Goal: Transaction & Acquisition: Purchase product/service

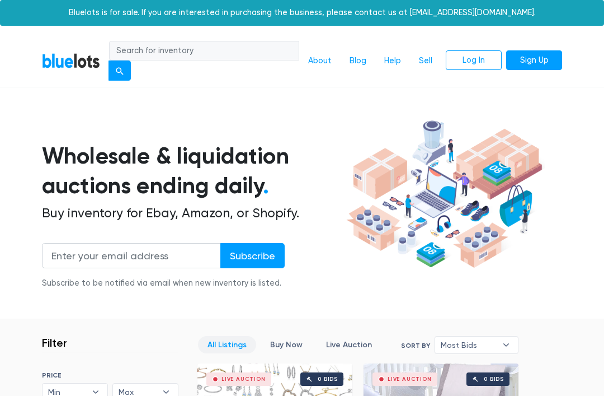
scroll to position [115, 0]
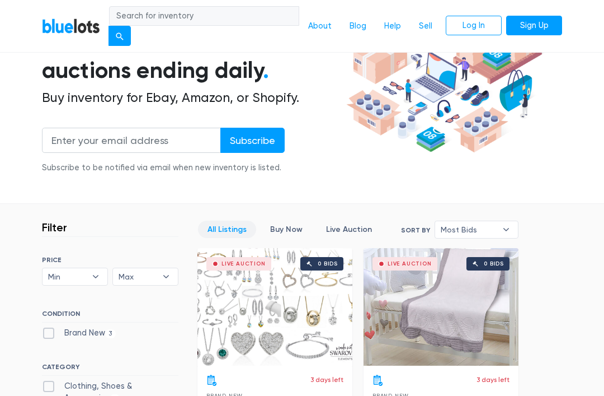
click at [475, 23] on link "Log In" at bounding box center [474, 26] width 56 height 20
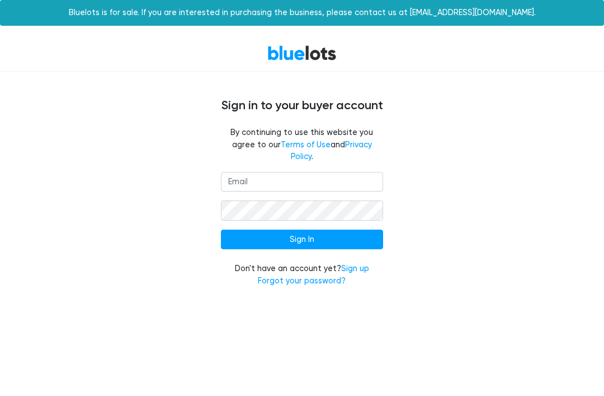
click at [358, 172] on input "email" at bounding box center [302, 182] width 162 height 20
click at [367, 172] on input "ericarising" at bounding box center [302, 182] width 162 height 20
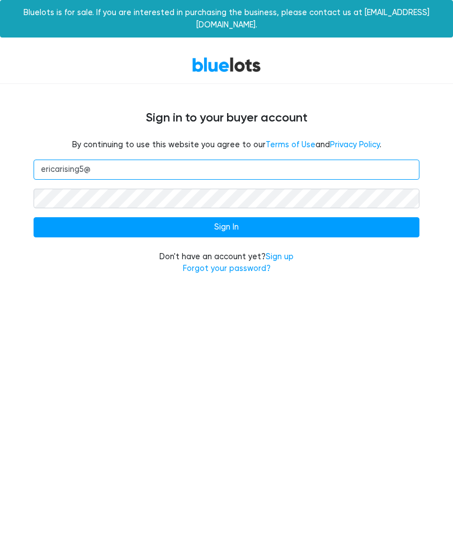
click at [202, 159] on input "ericarising5@" at bounding box center [227, 169] width 386 height 20
type input "[EMAIL_ADDRESS][DOMAIN_NAME]"
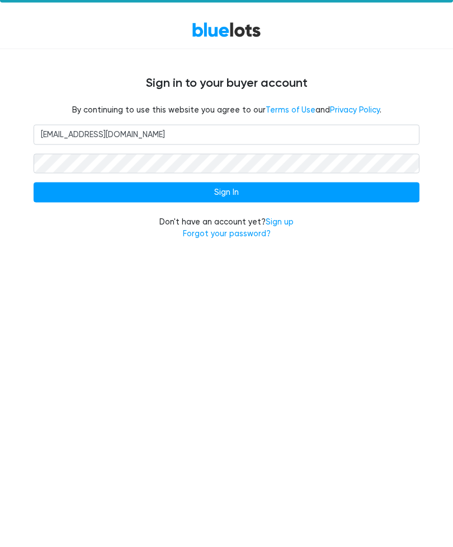
click at [377, 217] on input "Sign In" at bounding box center [227, 227] width 386 height 20
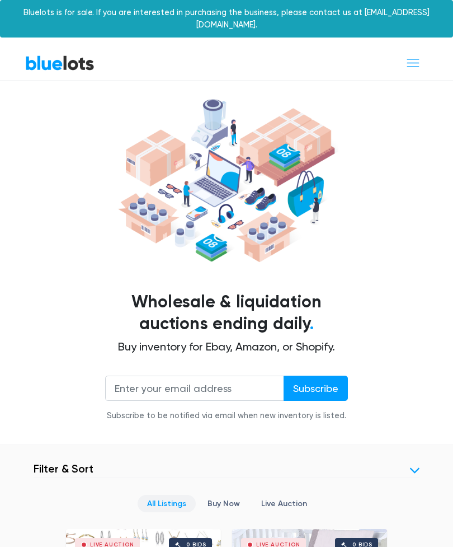
click at [407, 55] on span "Toggle navigation" at bounding box center [413, 62] width 15 height 15
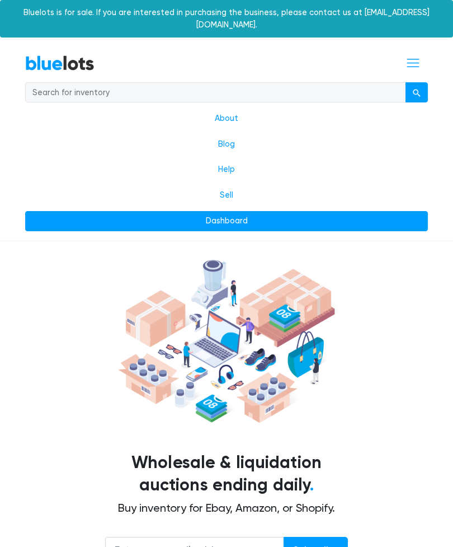
click at [237, 211] on link "Dashboard" at bounding box center [226, 221] width 403 height 20
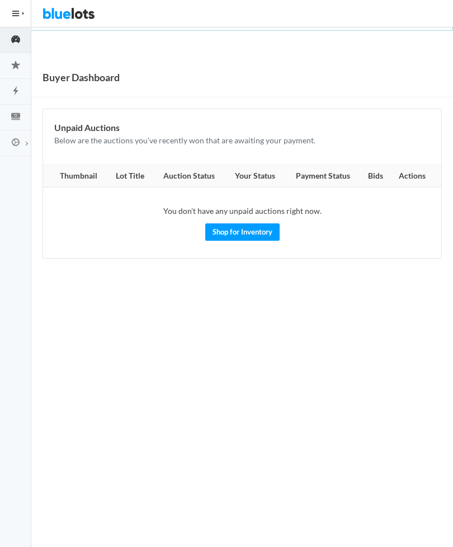
click at [20, 65] on icon "star" at bounding box center [15, 65] width 31 height 10
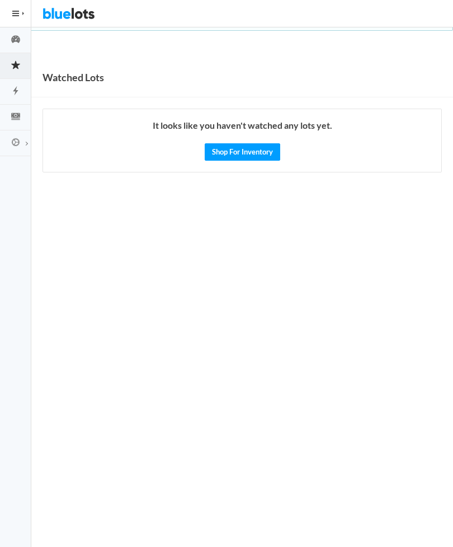
click at [17, 97] on link "Auctions" at bounding box center [15, 92] width 31 height 26
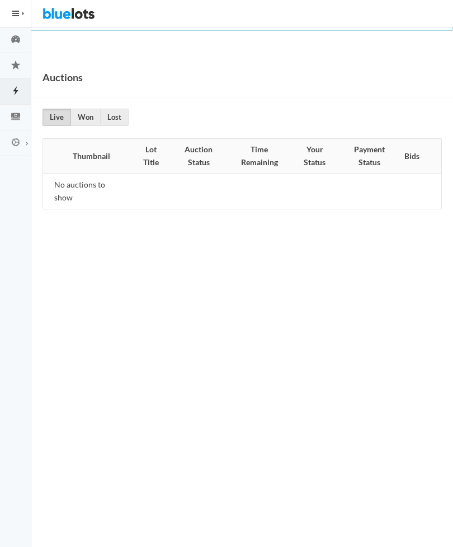
click at [13, 21] on button "HIDE MENU" at bounding box center [15, 13] width 31 height 27
click at [16, 21] on button "HIDE MENU" at bounding box center [15, 13] width 31 height 27
click at [13, 17] on button "HIDE MENU" at bounding box center [15, 13] width 31 height 27
click at [16, 13] on span "button" at bounding box center [15, 13] width 7 height 1
click at [18, 45] on ion-icon "speedometer" at bounding box center [15, 40] width 31 height 12
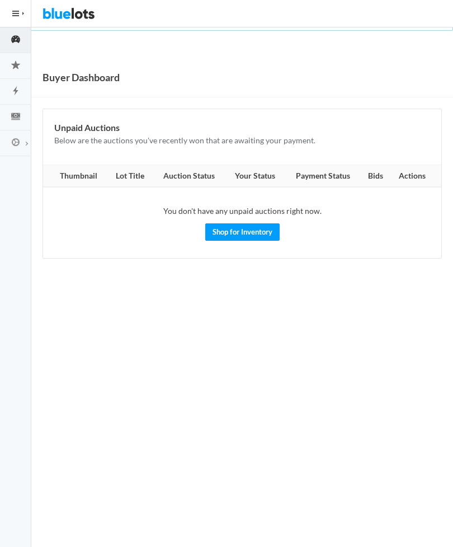
click at [244, 230] on link "Shop for Inventory" at bounding box center [242, 231] width 74 height 17
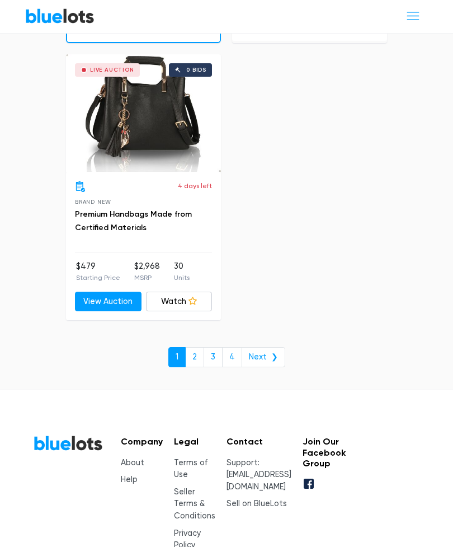
scroll to position [7418, 0]
click at [197, 347] on link "2" at bounding box center [194, 357] width 19 height 20
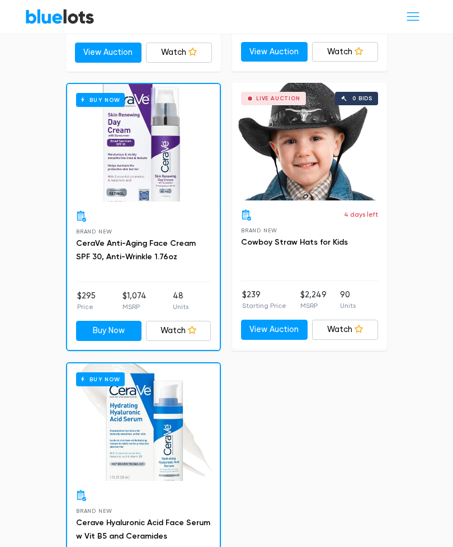
scroll to position [6845, 0]
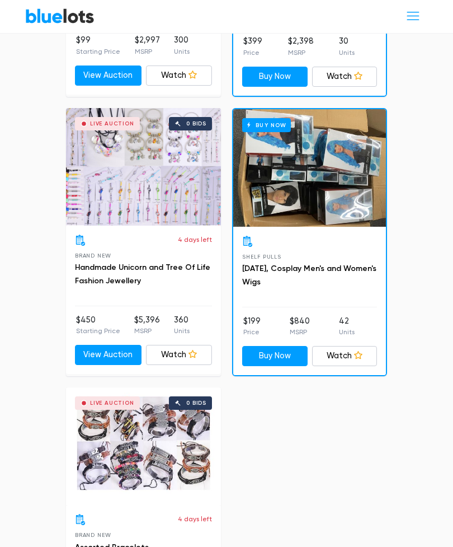
scroll to position [6717, 0]
click at [349, 164] on div "Buy Now" at bounding box center [309, 167] width 153 height 117
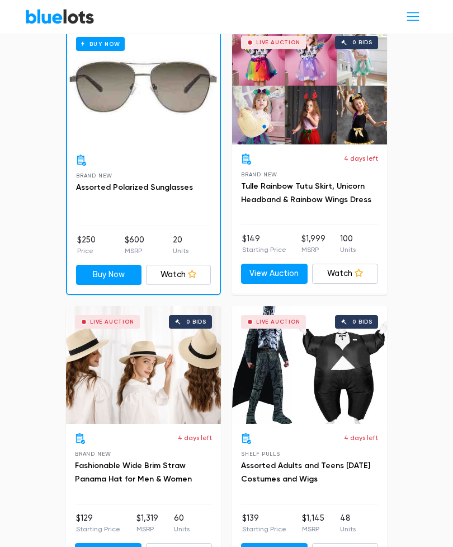
scroll to position [0, 0]
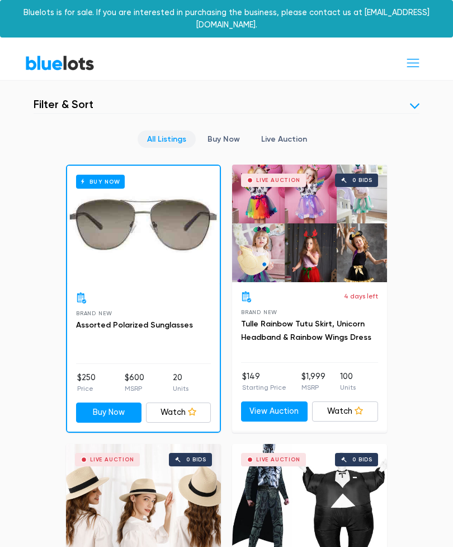
click at [225, 130] on link "Buy Now" at bounding box center [223, 138] width 51 height 17
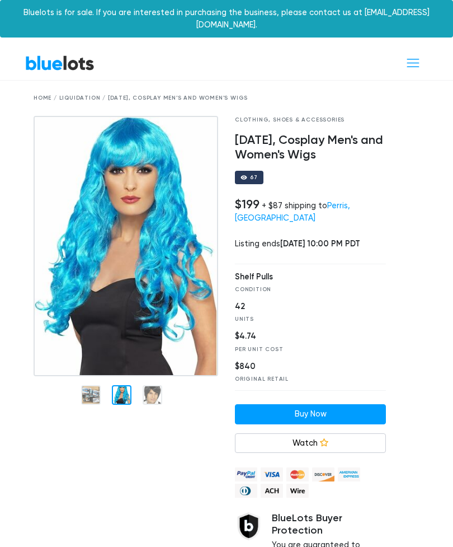
click at [123, 285] on img at bounding box center [126, 246] width 185 height 261
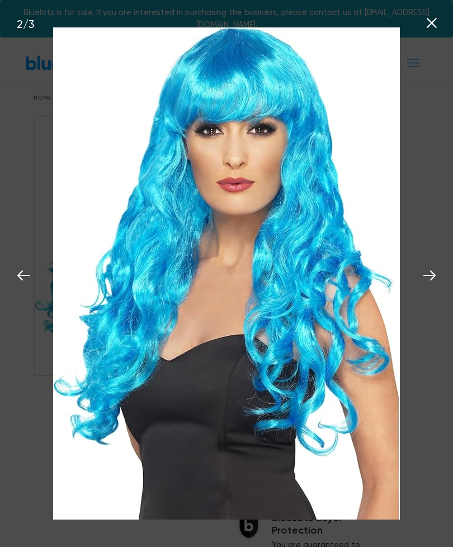
click at [425, 277] on icon at bounding box center [429, 275] width 17 height 17
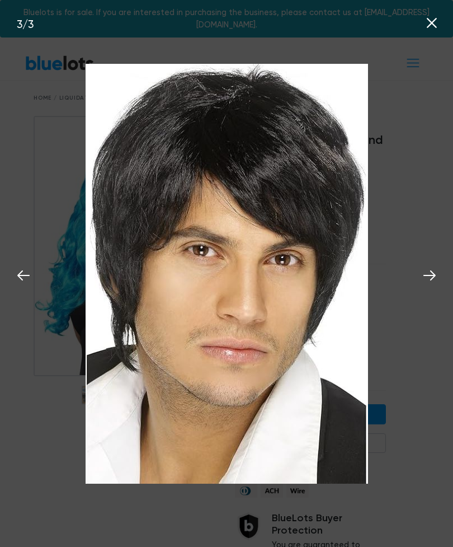
click at [428, 277] on icon at bounding box center [429, 275] width 17 height 17
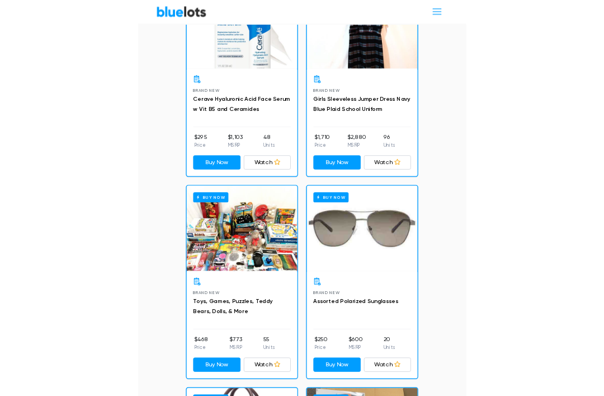
scroll to position [1852, 0]
